Goal: Task Accomplishment & Management: Manage account settings

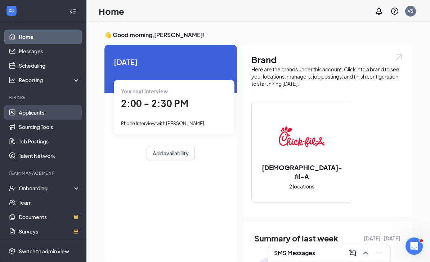
click at [45, 109] on link "Applicants" at bounding box center [50, 112] width 62 height 14
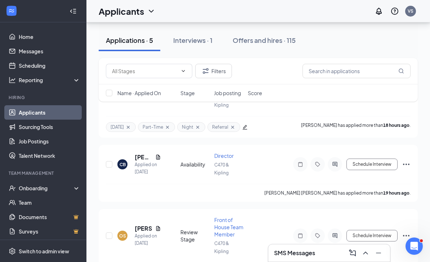
scroll to position [82, 0]
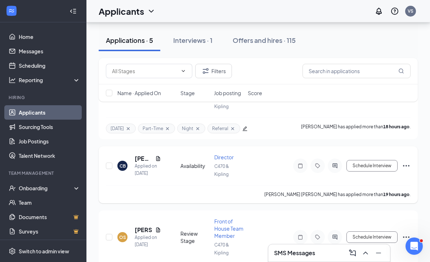
click at [160, 156] on icon "Document" at bounding box center [158, 158] width 6 height 6
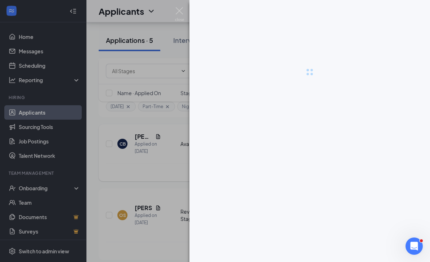
scroll to position [105, 0]
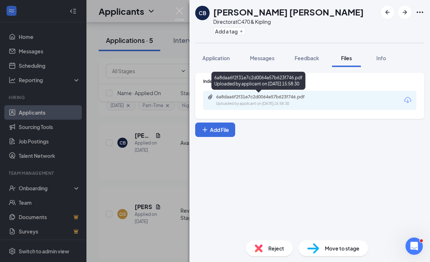
click at [239, 97] on div "6a8daa6f2f31e7c2d0064e57b623f746.pdf" at bounding box center [266, 97] width 101 height 6
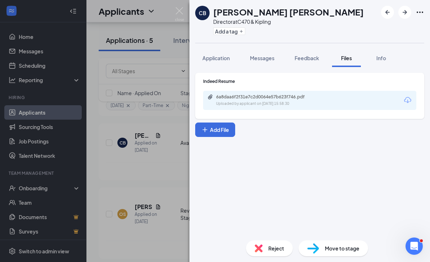
click at [273, 182] on div "Indeed Resume 6a8daa6f2f31e7c2d0064e57b623f746.pdf Uploaded by applicant on Sep…" at bounding box center [309, 150] width 240 height 167
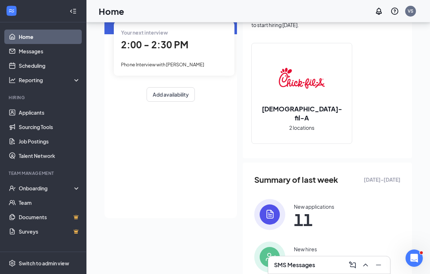
scroll to position [17, 0]
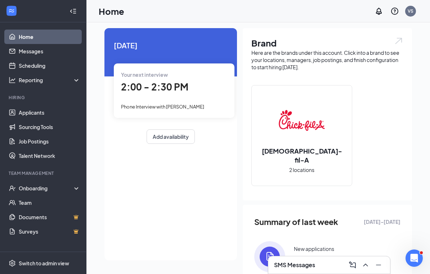
click at [177, 96] on div "Your next interview 2:00 - 2:30 PM Phone Interview with [PERSON_NAME]" at bounding box center [174, 90] width 121 height 54
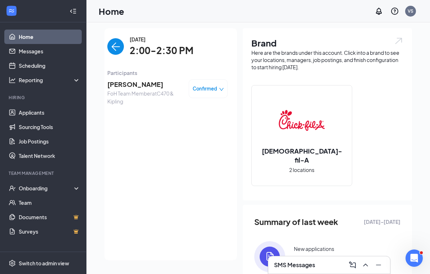
click at [125, 86] on span "[PERSON_NAME]" at bounding box center [145, 84] width 76 height 10
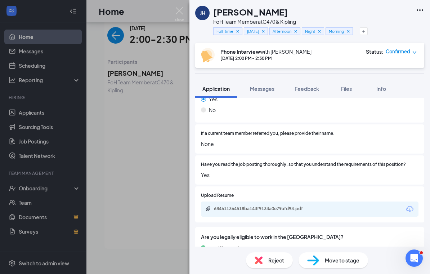
scroll to position [337, 0]
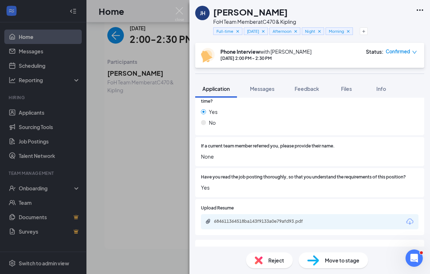
click at [320, 218] on div "684611364518ba143f9133a0e79afd93.pdf" at bounding box center [263, 221] width 117 height 6
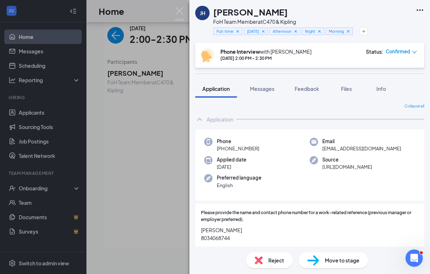
scroll to position [0, 0]
